Goal: Information Seeking & Learning: Find specific fact

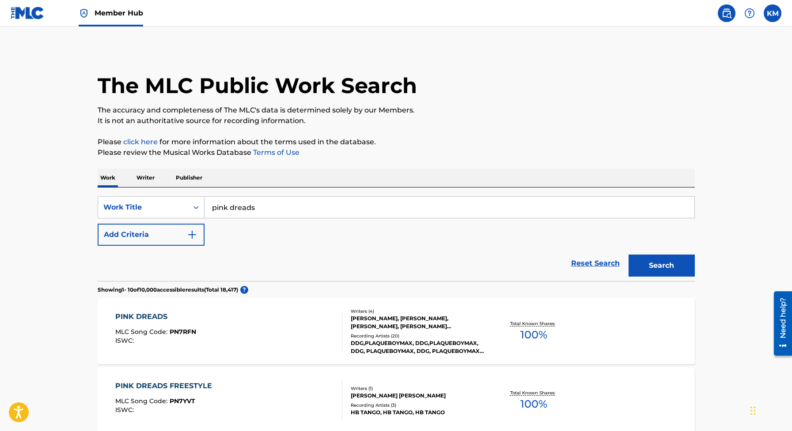
click at [268, 203] on input "pink dreads" at bounding box center [449, 207] width 490 height 21
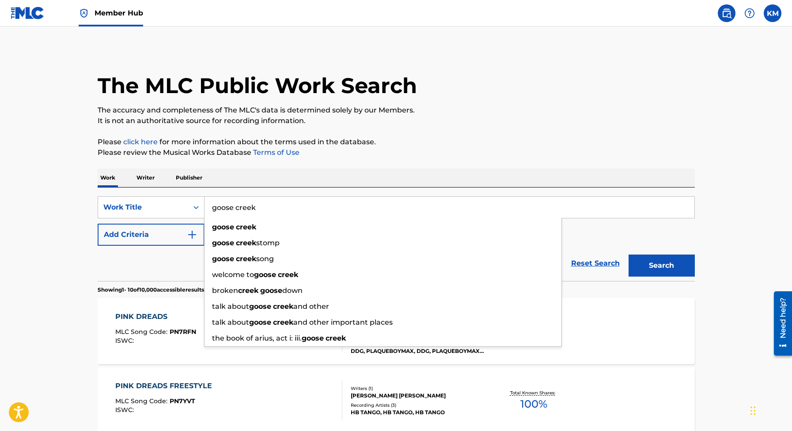
type input "goose creek"
drag, startPoint x: 325, startPoint y: 135, endPoint x: 313, endPoint y: 138, distance: 13.1
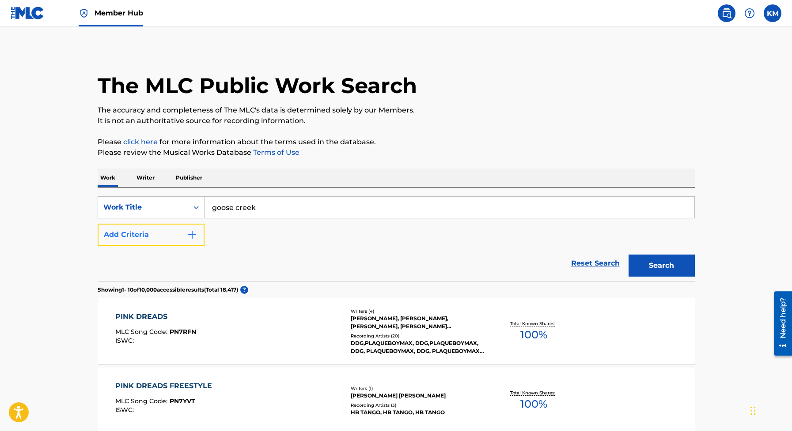
click at [142, 239] on button "Add Criteria" at bounding box center [151, 235] width 107 height 22
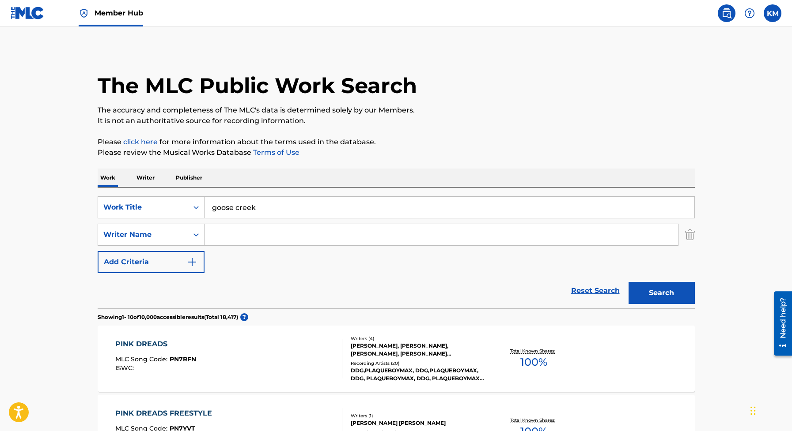
click at [318, 236] on input "Search Form" at bounding box center [440, 234] width 473 height 21
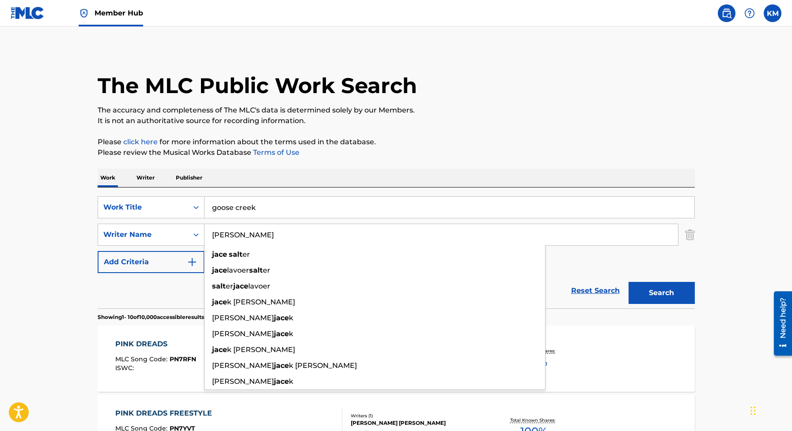
type input "[PERSON_NAME]"
click at [628, 282] on button "Search" at bounding box center [661, 293] width 66 height 22
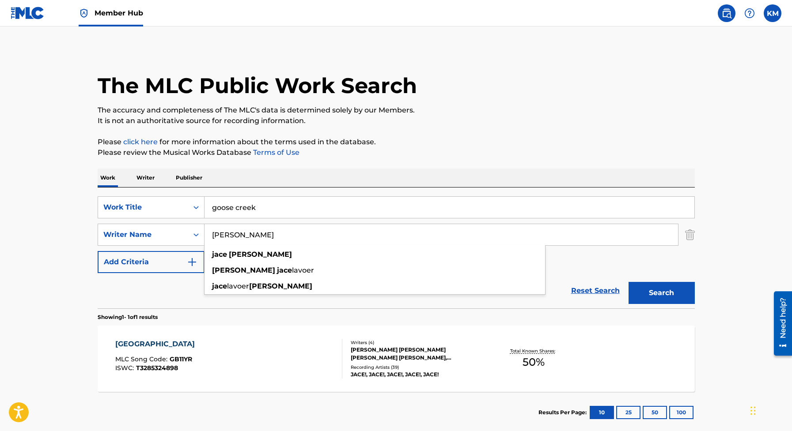
click at [241, 356] on div "GOOSE CREEK MLC Song Code : GB11YR ISWC : T3285324898" at bounding box center [228, 359] width 227 height 40
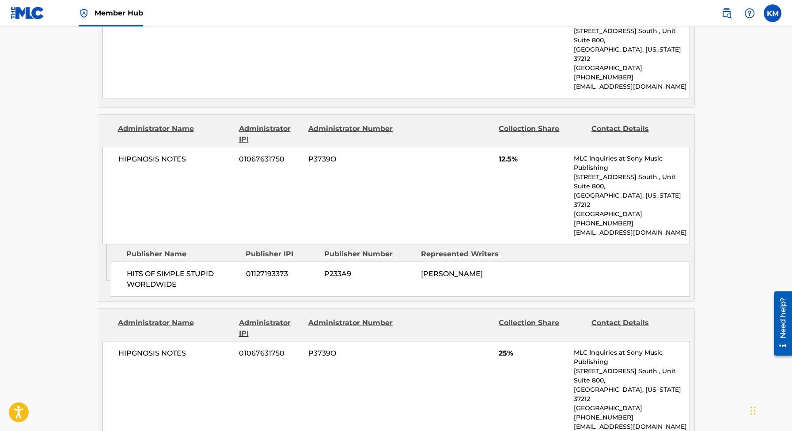
scroll to position [510, 0]
